Goal: Task Accomplishment & Management: Use online tool/utility

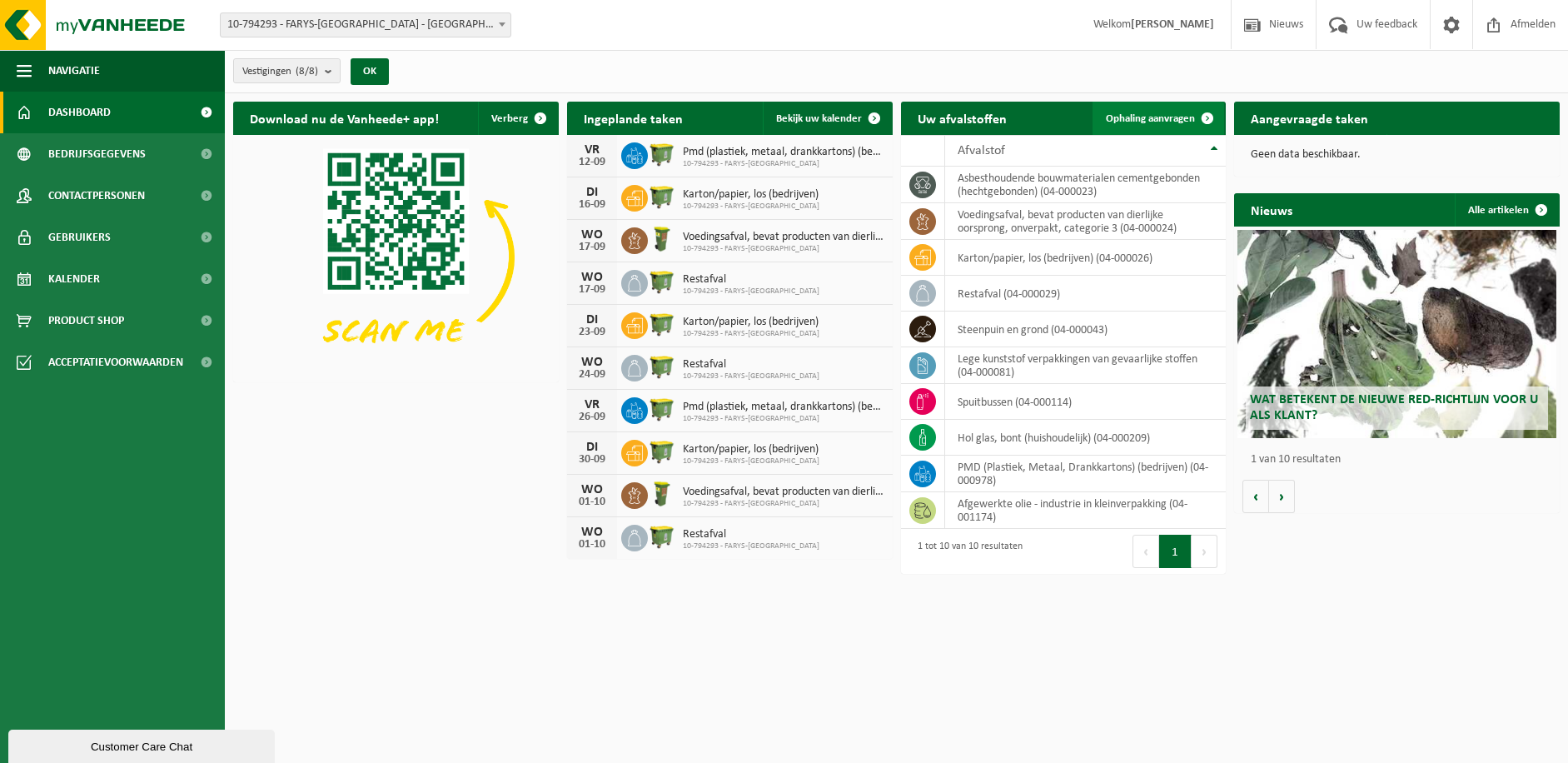
click at [1150, 116] on span "Ophaling aanvragen" at bounding box center [1150, 119] width 89 height 11
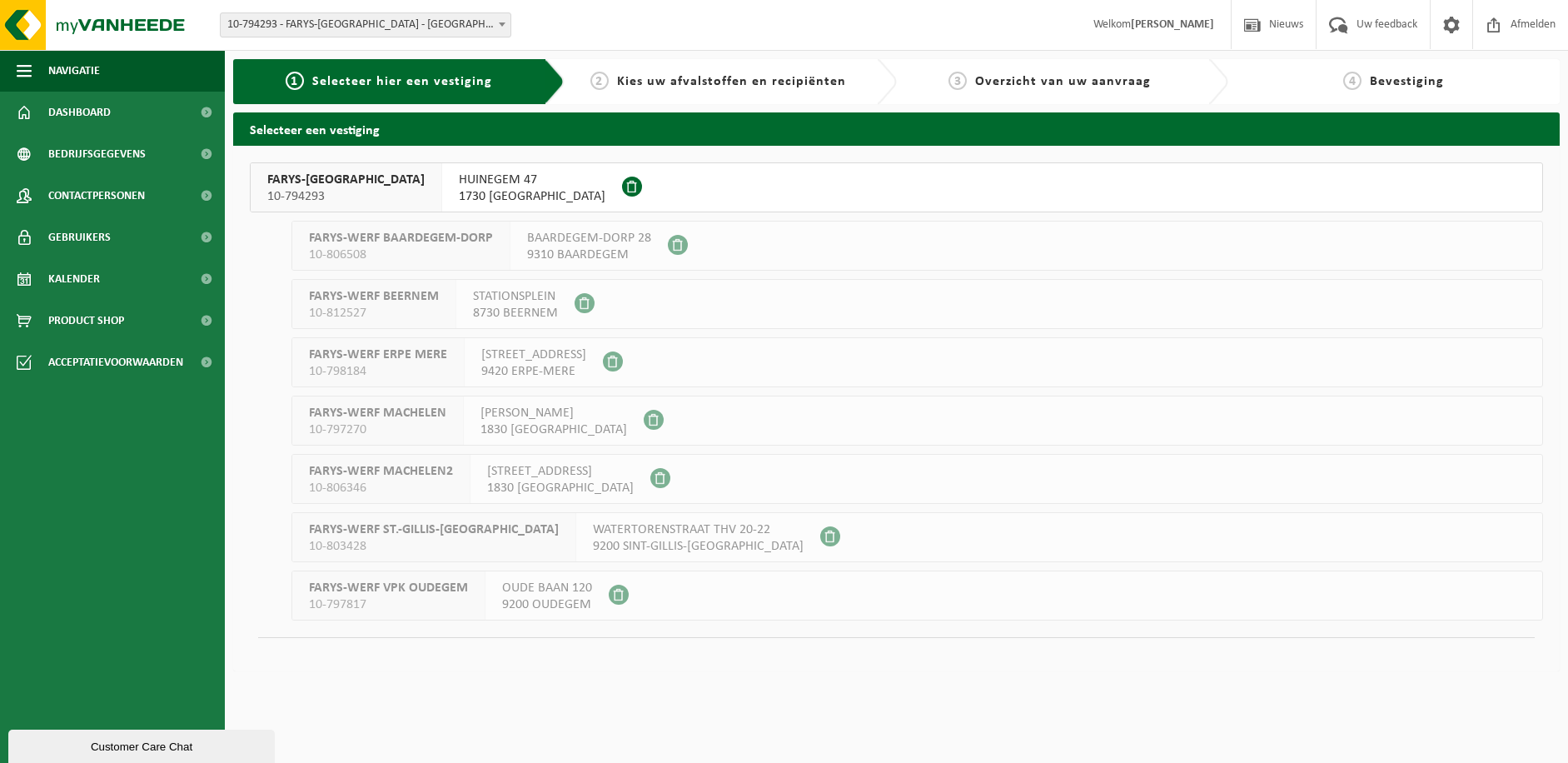
click at [345, 188] on div "FARYS-ASSE 10-794293" at bounding box center [346, 187] width 191 height 48
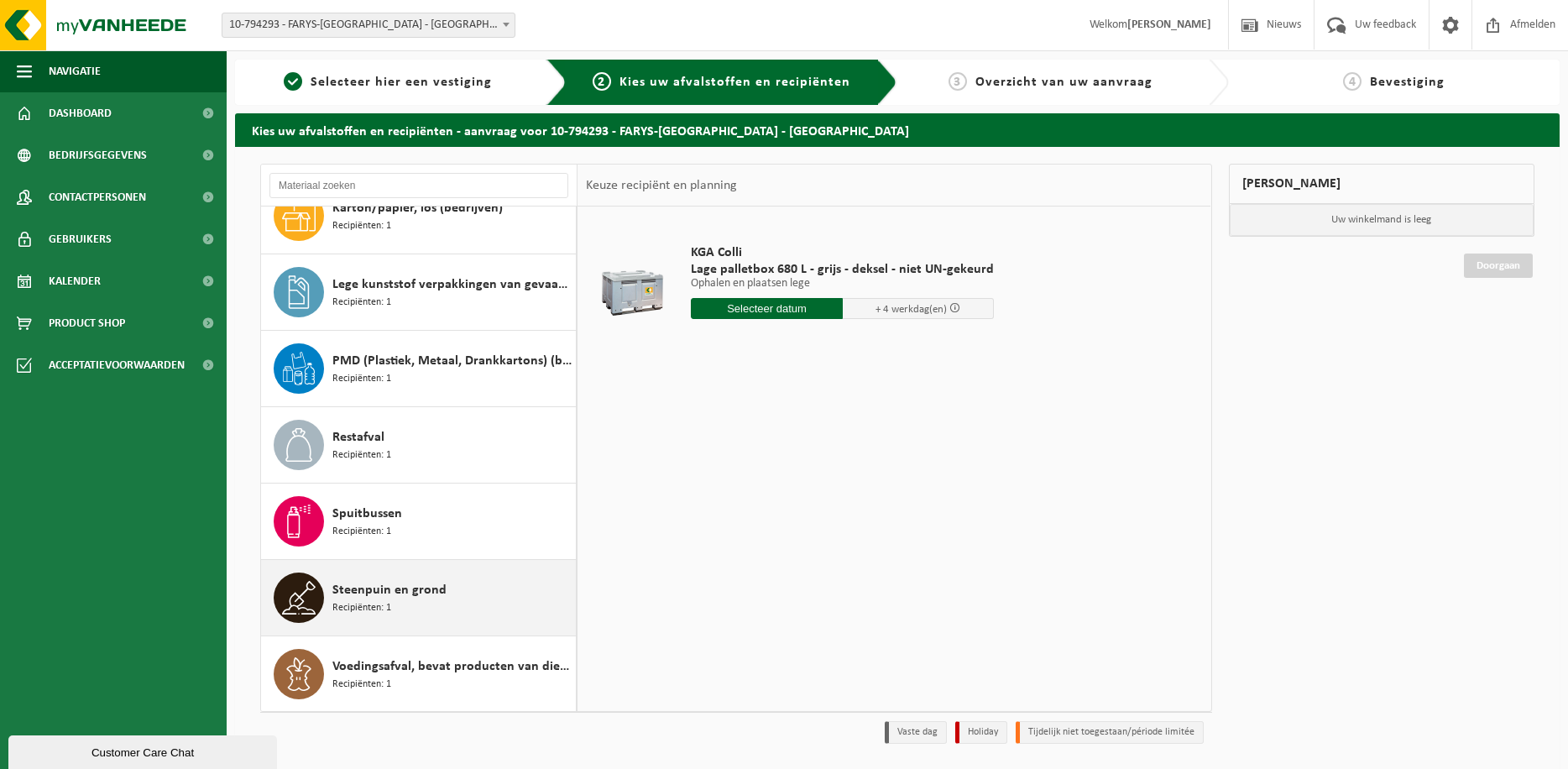
scroll to position [259, 0]
click at [381, 593] on span "Steenpuin en grond" at bounding box center [390, 590] width 115 height 20
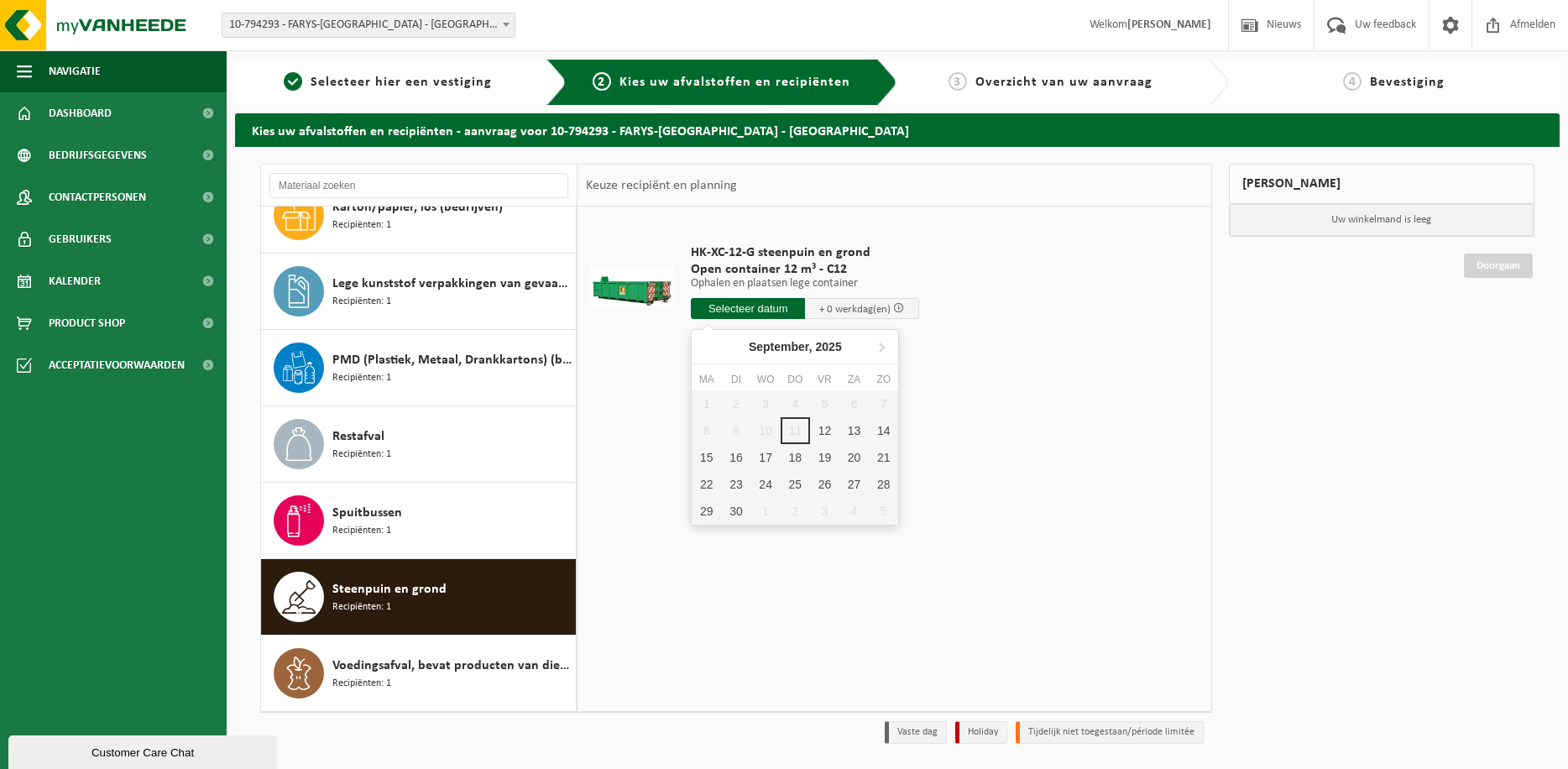
click at [780, 306] on input "text" at bounding box center [748, 308] width 115 height 21
click at [820, 426] on div "12" at bounding box center [824, 430] width 29 height 27
type input "Van 2025-09-12"
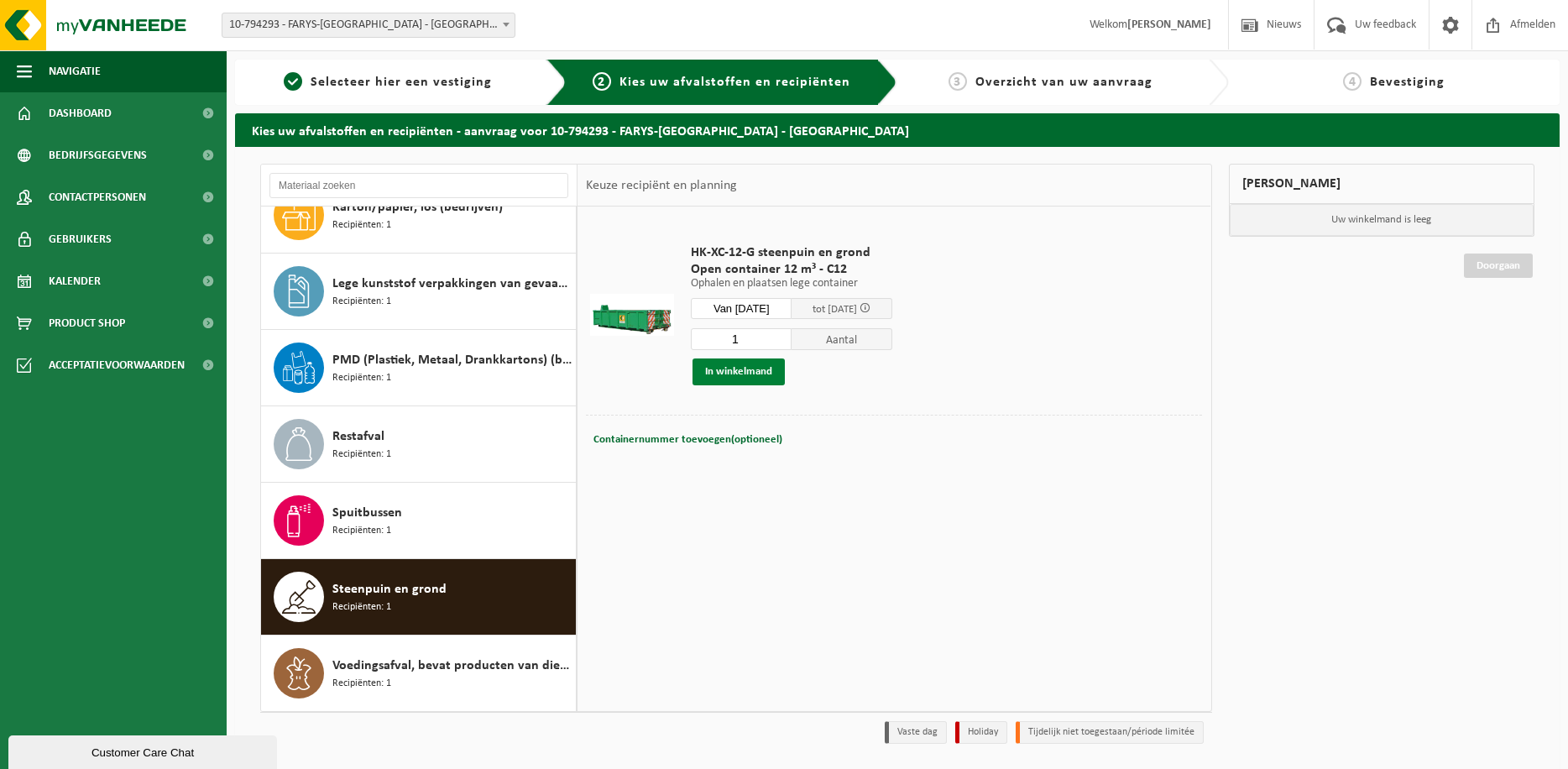
click at [748, 372] on button "In winkelmand" at bounding box center [739, 372] width 93 height 27
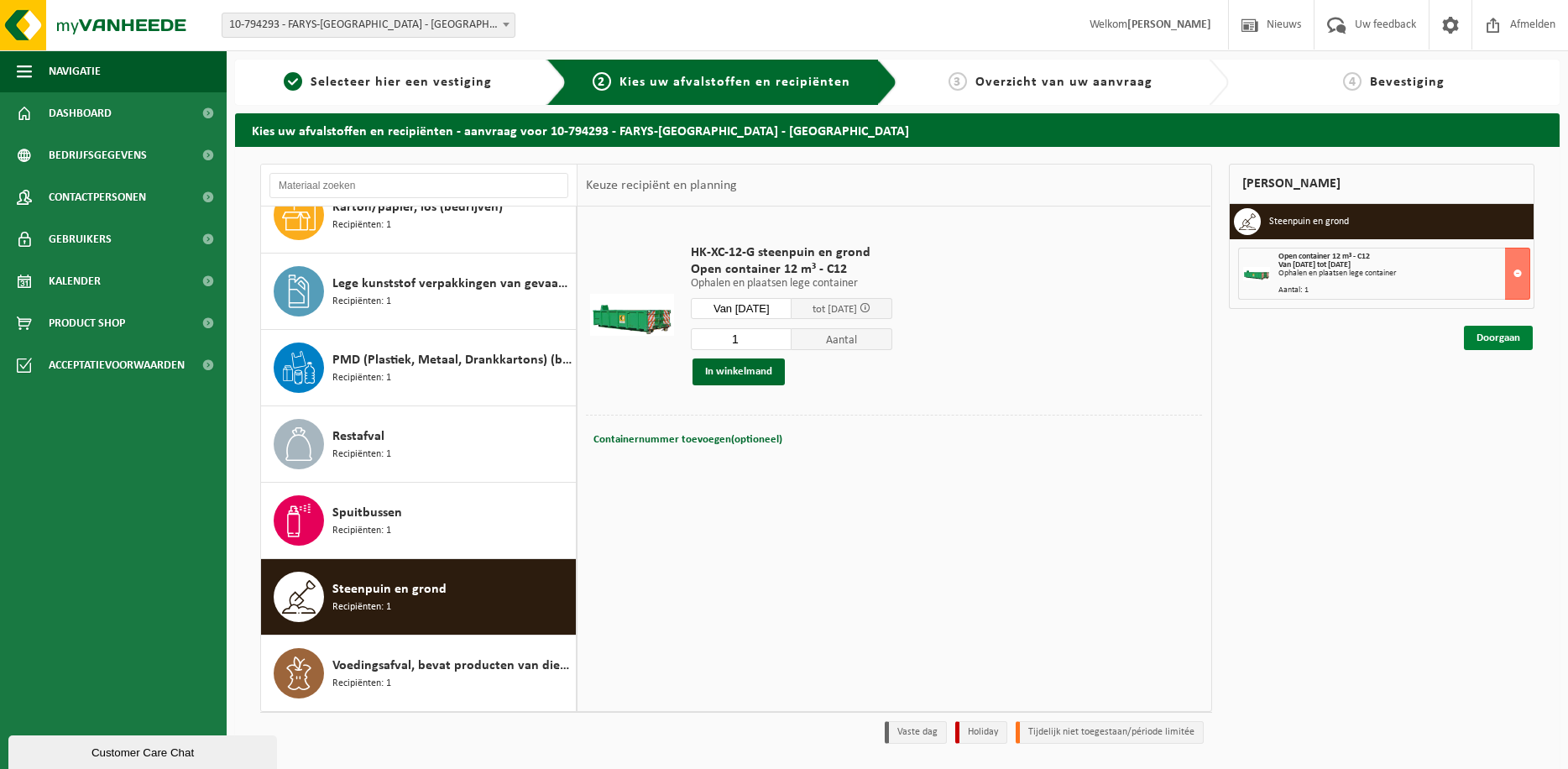
click at [1515, 339] on link "Doorgaan" at bounding box center [1498, 338] width 69 height 24
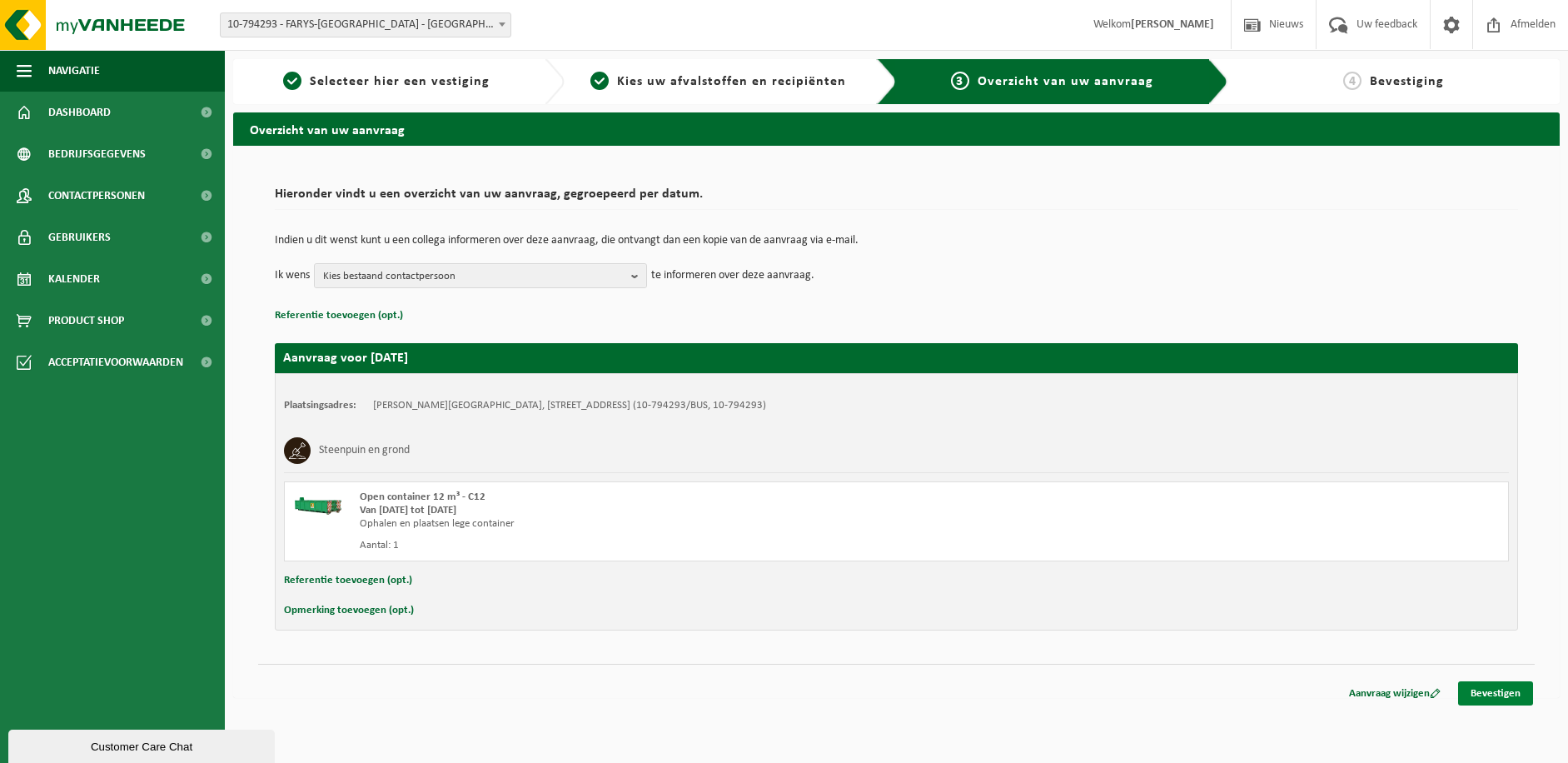
click at [1491, 694] on link "Bevestigen" at bounding box center [1495, 693] width 75 height 24
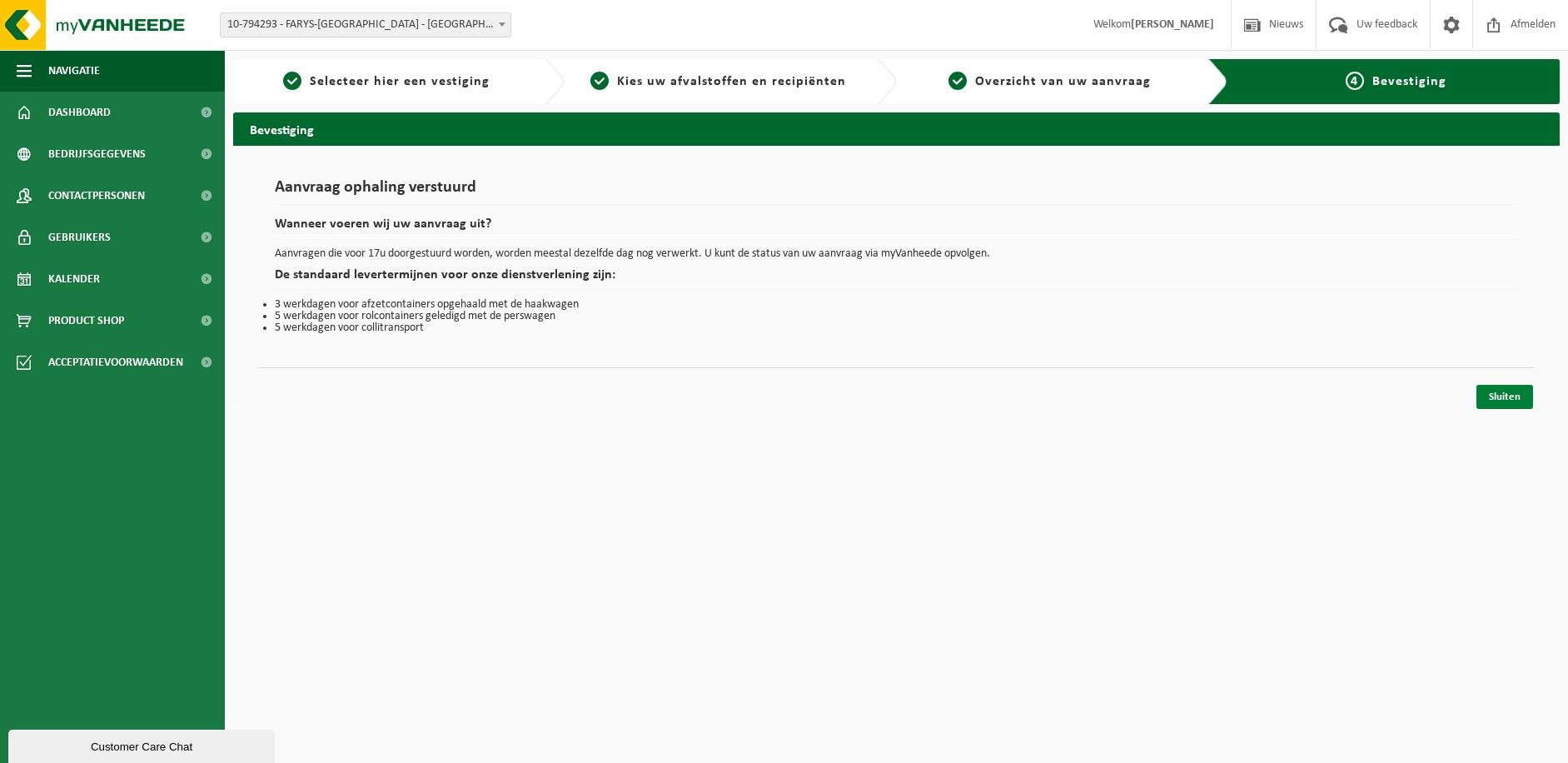
click at [1513, 395] on link "Sluiten" at bounding box center [1505, 397] width 57 height 24
